Goal: Task Accomplishment & Management: Complete application form

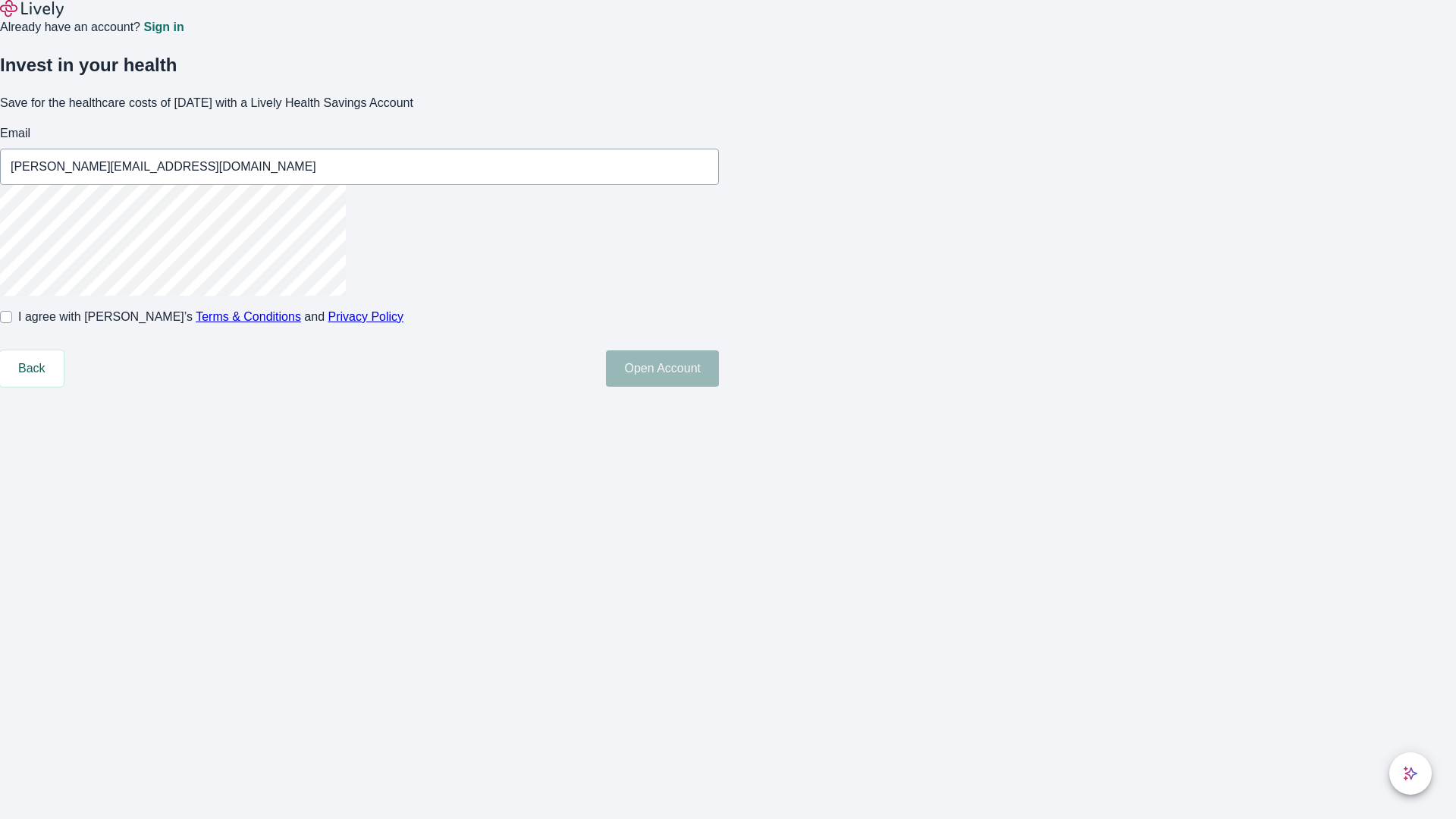
click at [12, 323] on input "I agree with Lively’s Terms & Conditions and Privacy Policy" at bounding box center [6, 317] width 12 height 12
checkbox input "true"
click at [719, 387] on button "Open Account" at bounding box center [662, 368] width 113 height 36
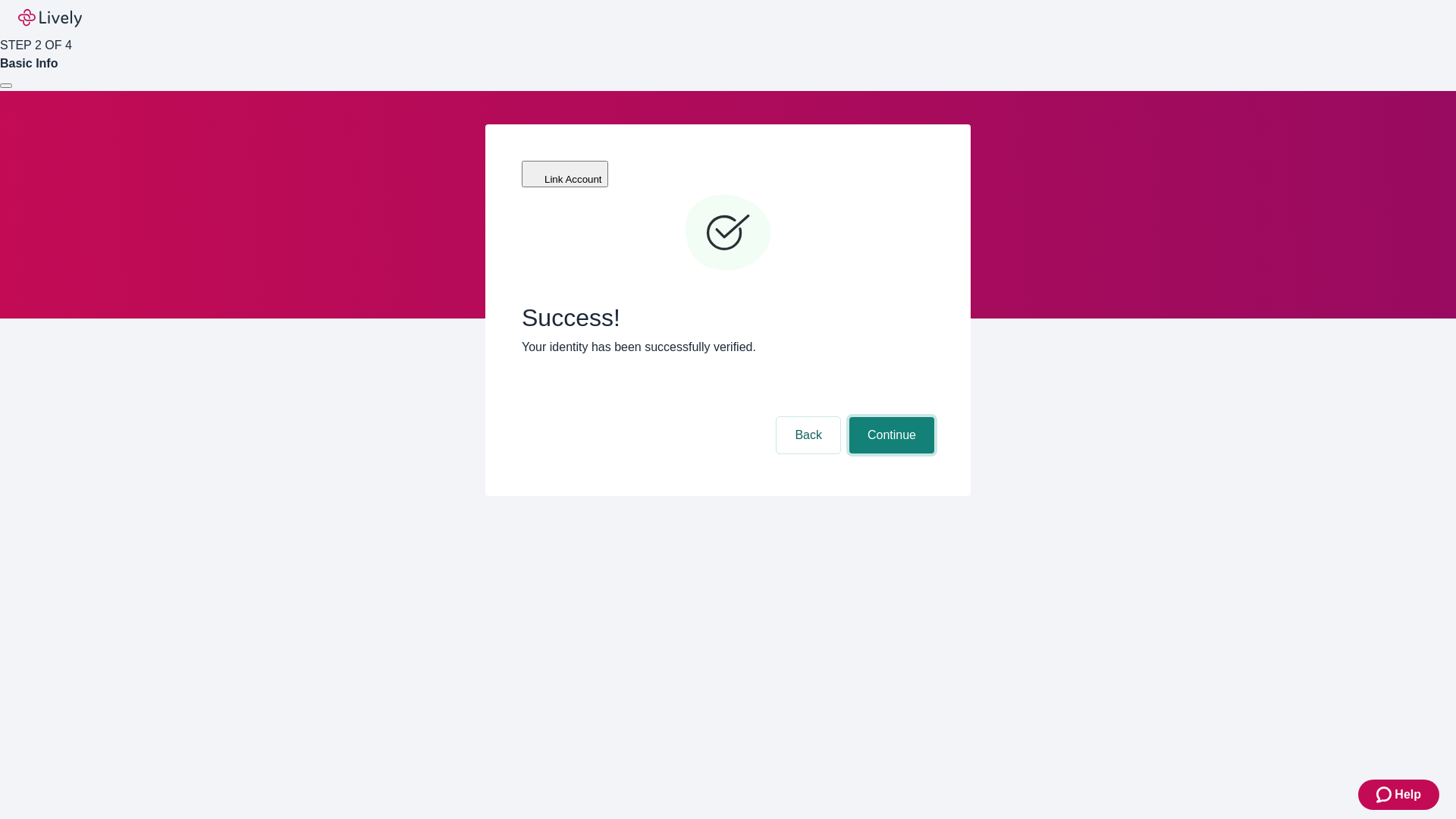
click at [889, 417] on button "Continue" at bounding box center [892, 435] width 85 height 36
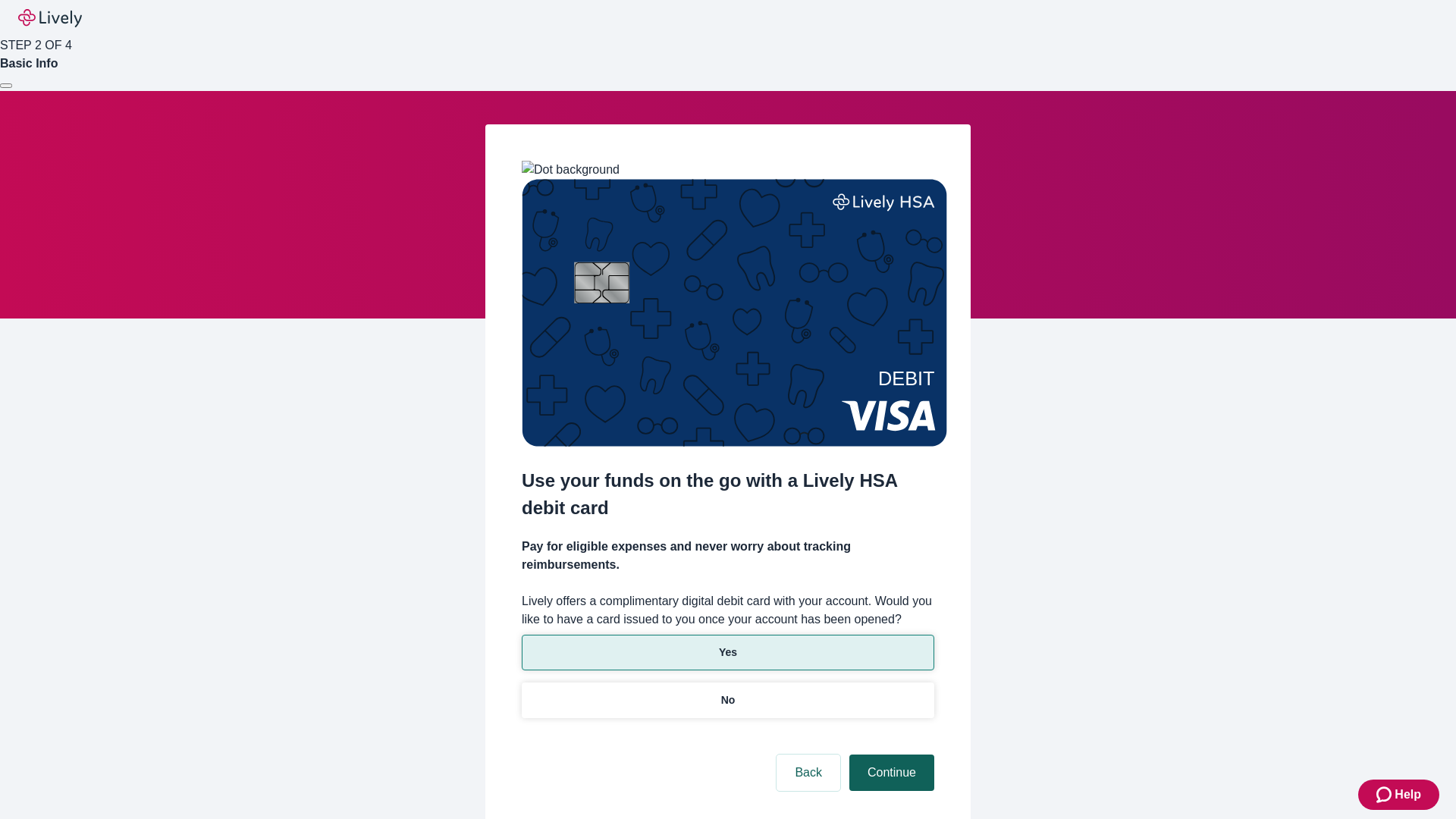
click at [728, 644] on p "Yes" at bounding box center [728, 652] width 19 height 16
click at [889, 754] on button "Continue" at bounding box center [892, 772] width 85 height 36
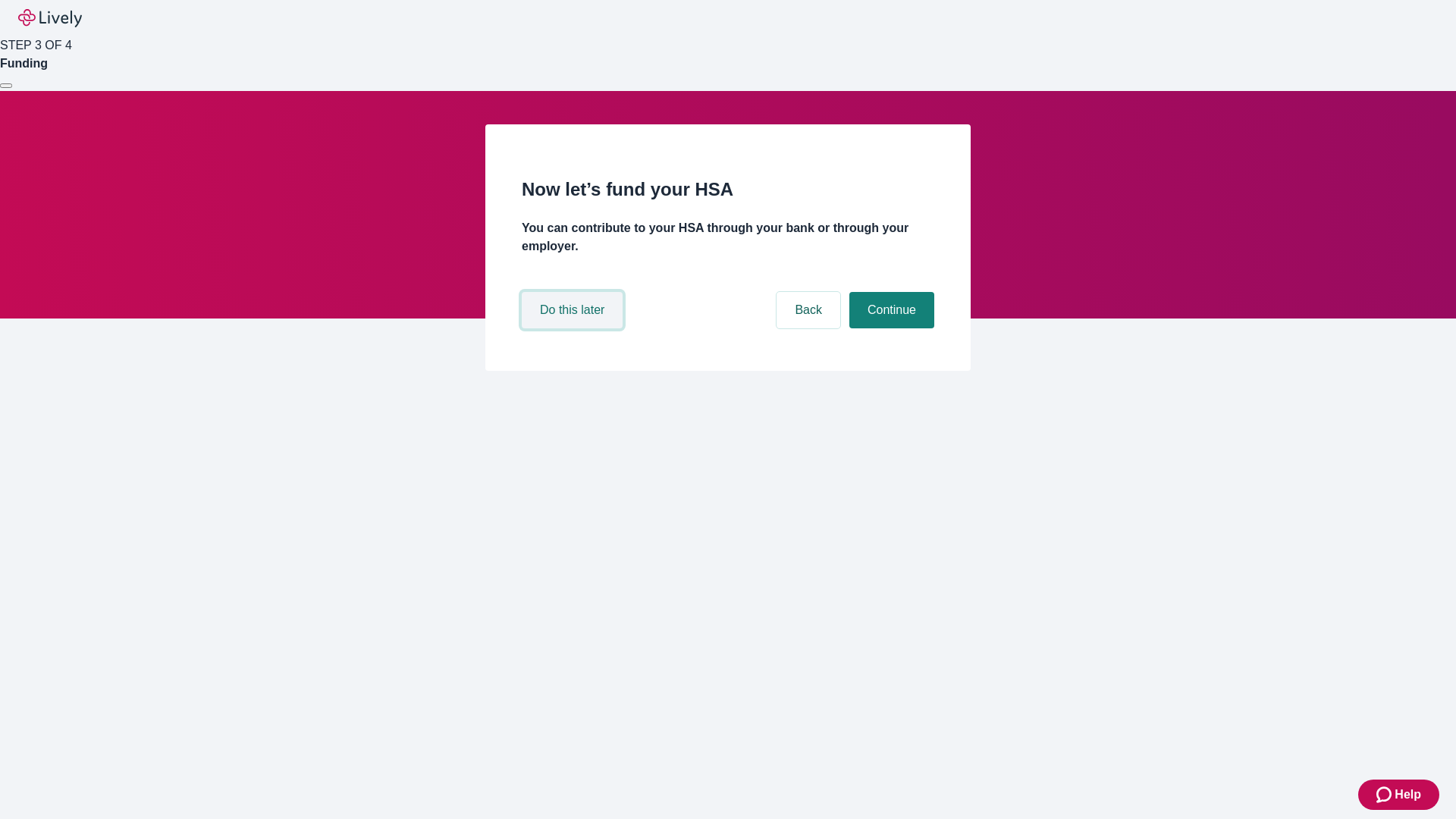
click at [574, 328] on button "Do this later" at bounding box center [572, 310] width 101 height 36
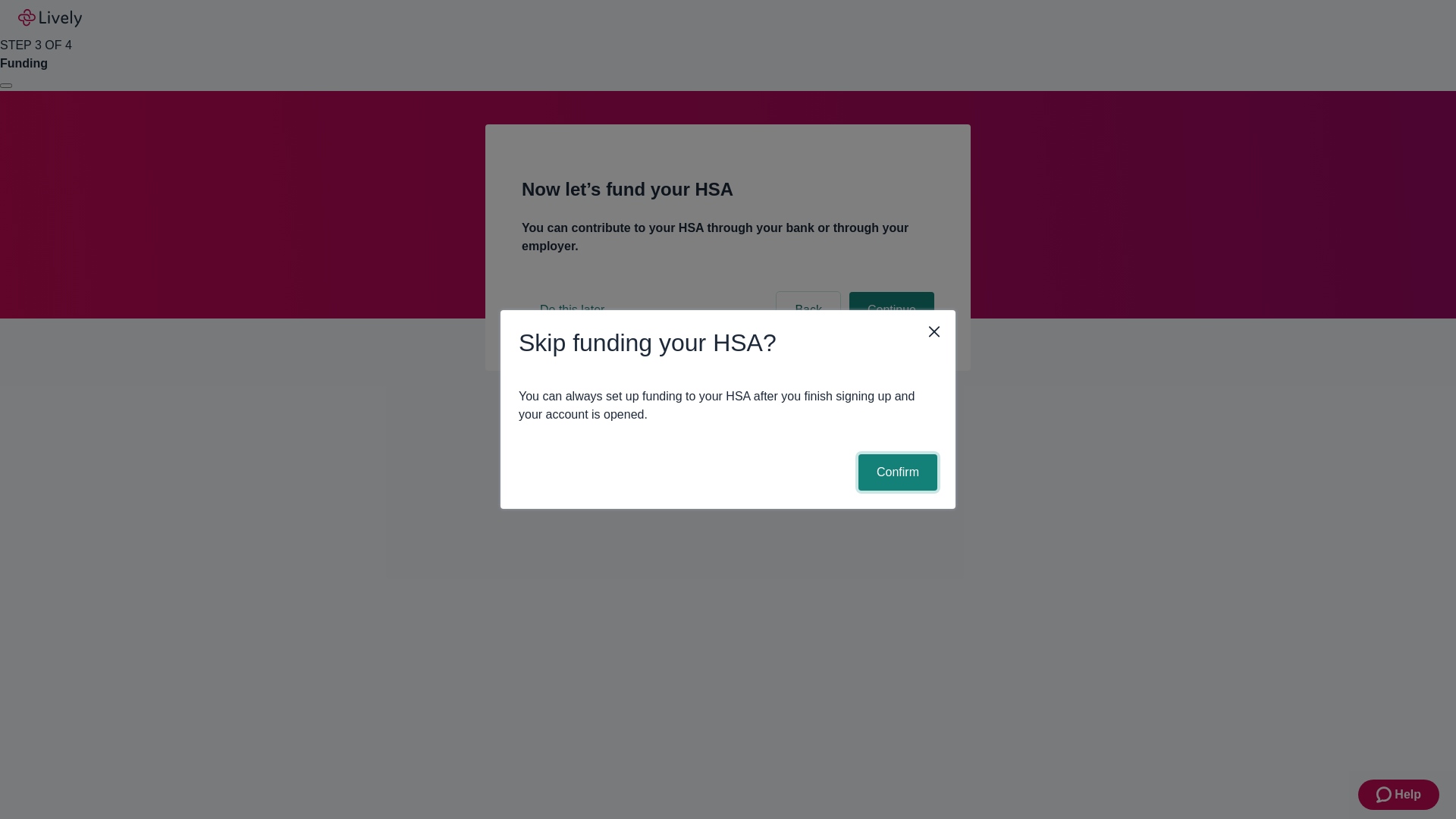
click at [895, 472] on button "Confirm" at bounding box center [897, 472] width 79 height 36
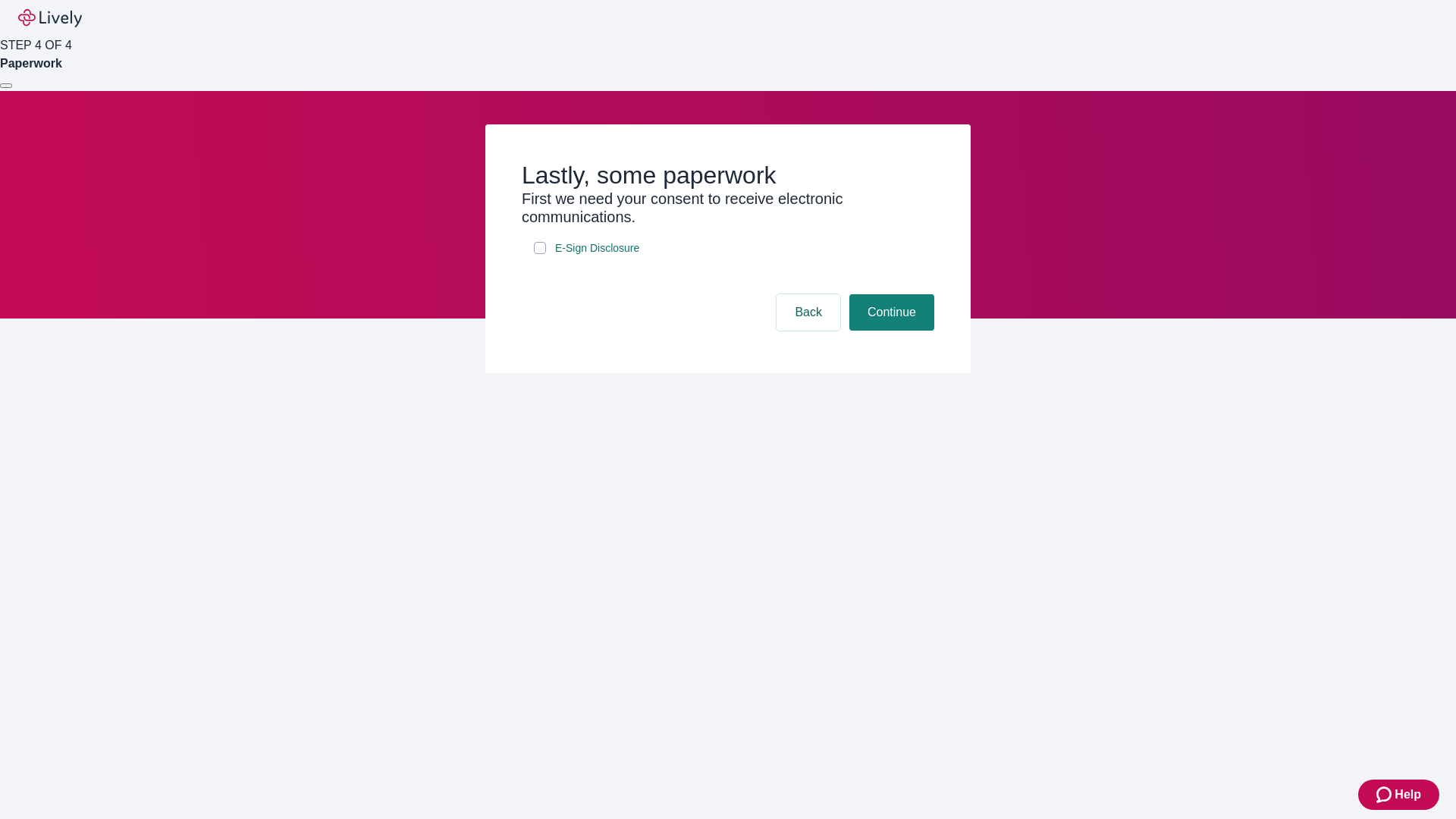
click at [539, 254] on input "E-Sign Disclosure" at bounding box center [540, 248] width 12 height 12
checkbox input "true"
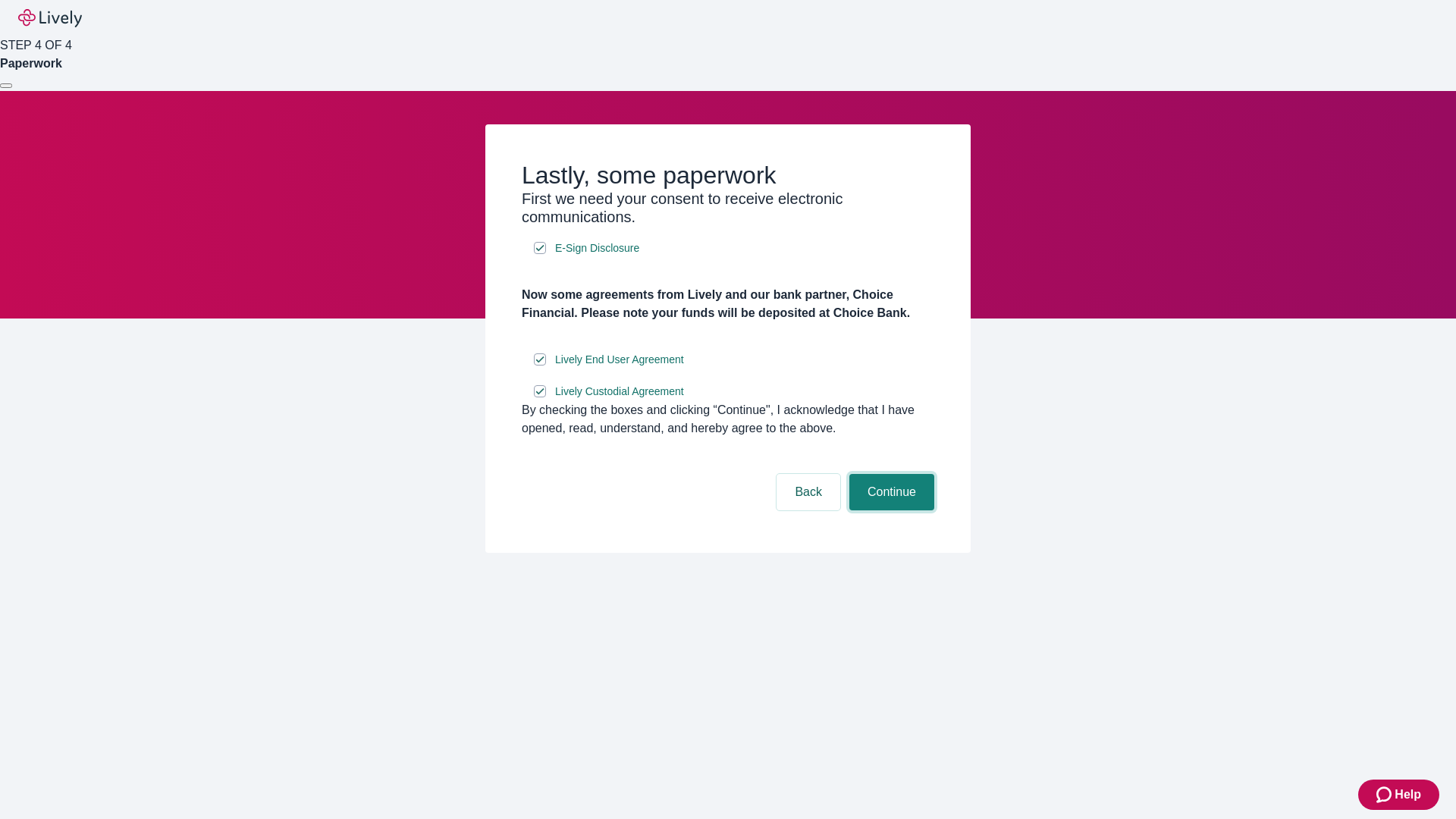
click at [889, 510] on button "Continue" at bounding box center [892, 492] width 85 height 36
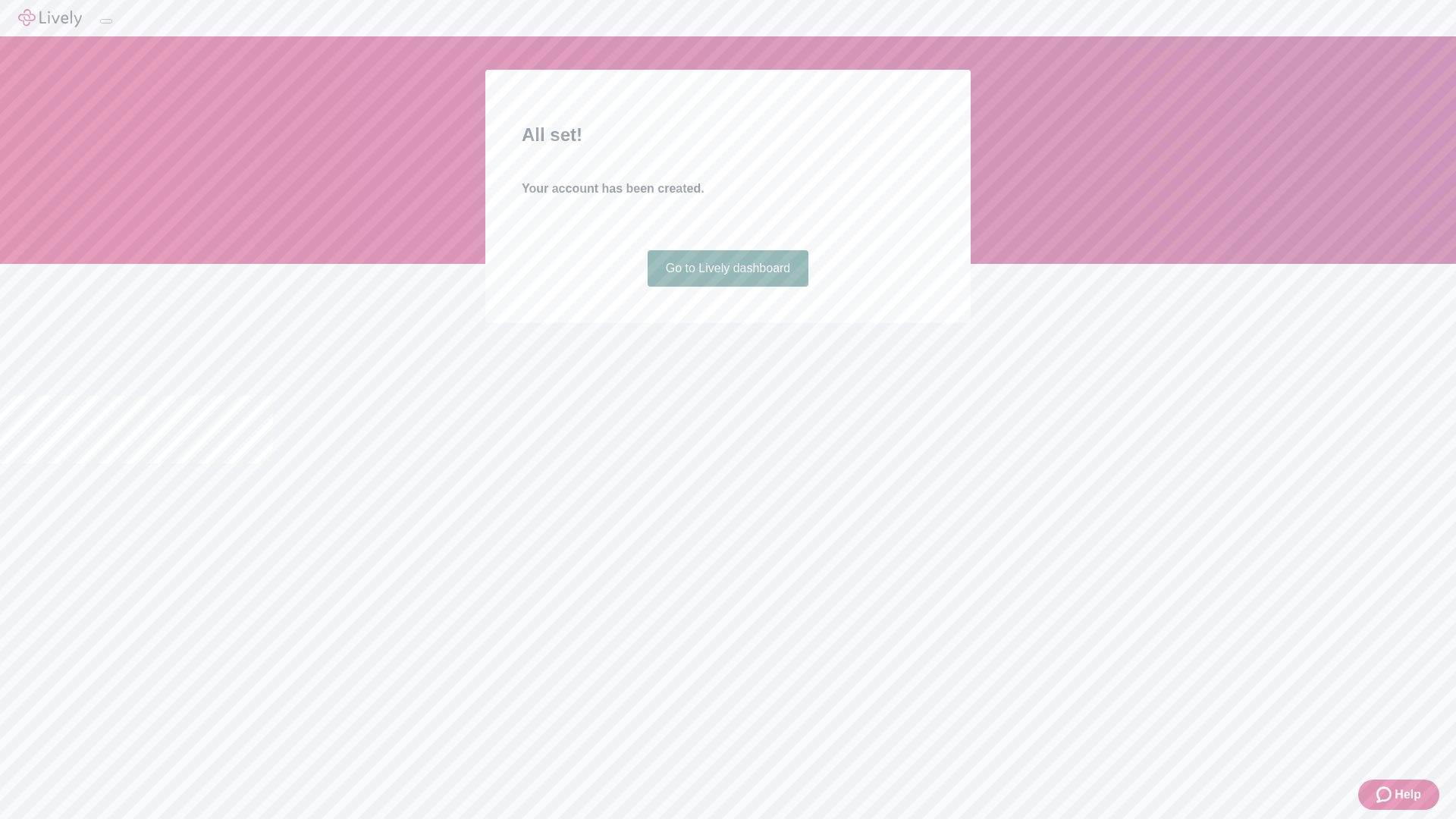
click at [728, 287] on link "Go to Lively dashboard" at bounding box center [728, 268] width 161 height 36
